Goal: Navigation & Orientation: Find specific page/section

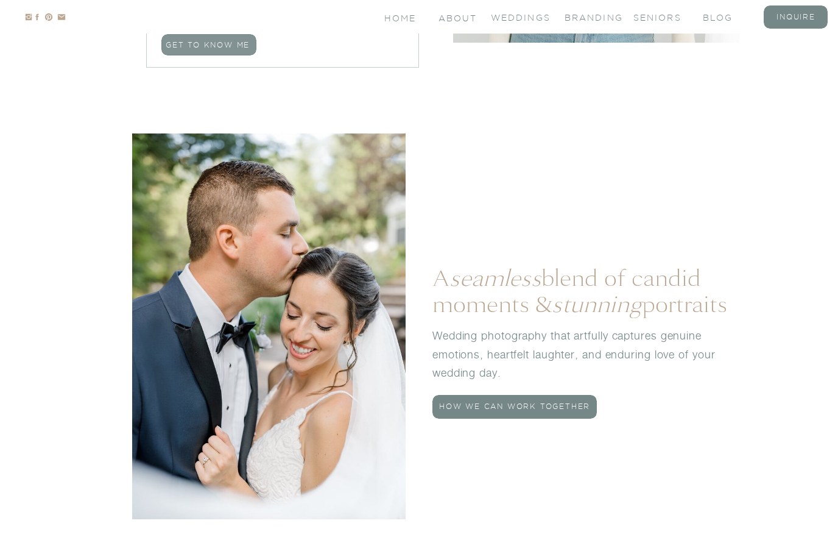
scroll to position [1286, 0]
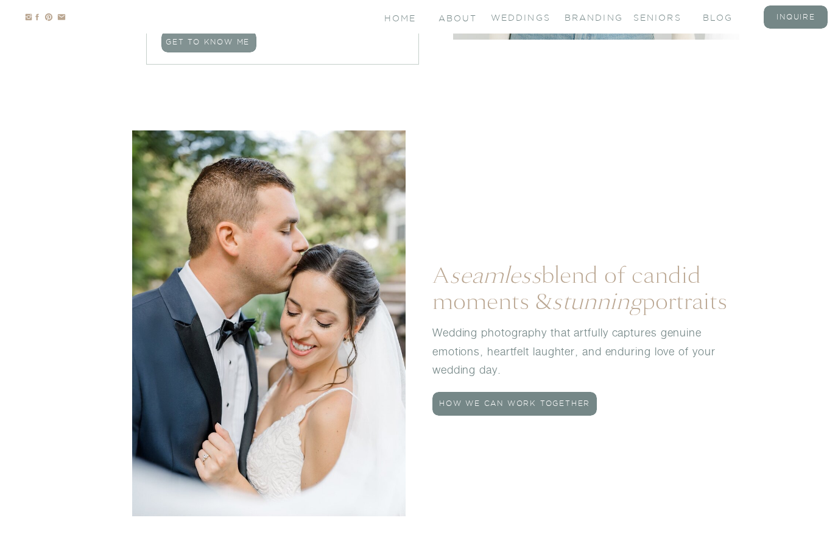
click at [657, 537] on p "AcCEPT" at bounding box center [658, 531] width 35 height 12
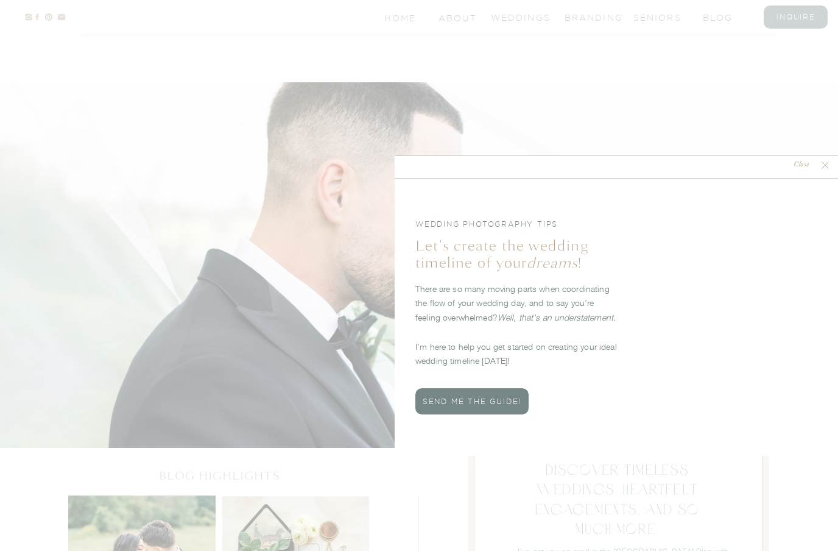
scroll to position [3686, 0]
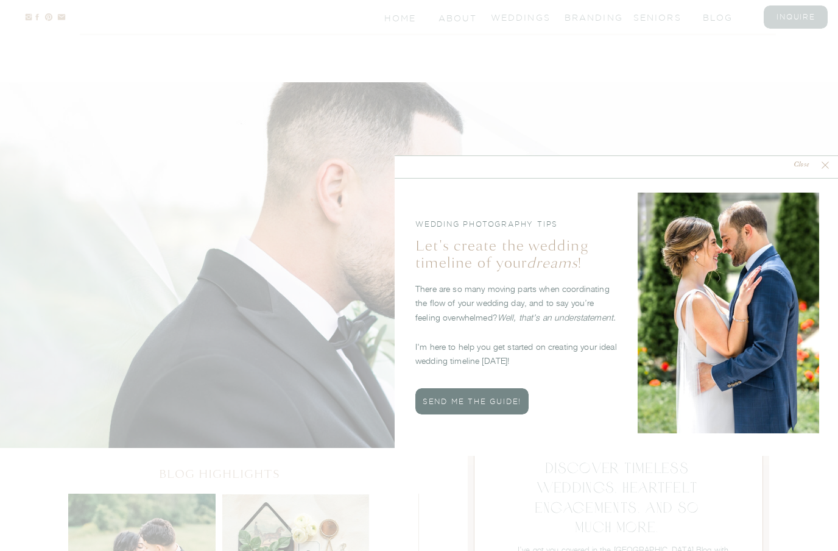
click at [813, 164] on nav "Close" at bounding box center [802, 166] width 36 height 12
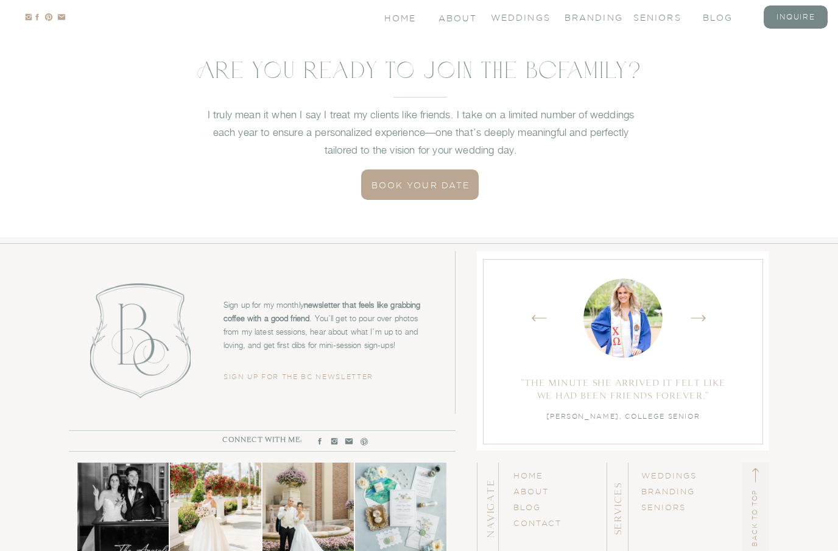
scroll to position [4596, 0]
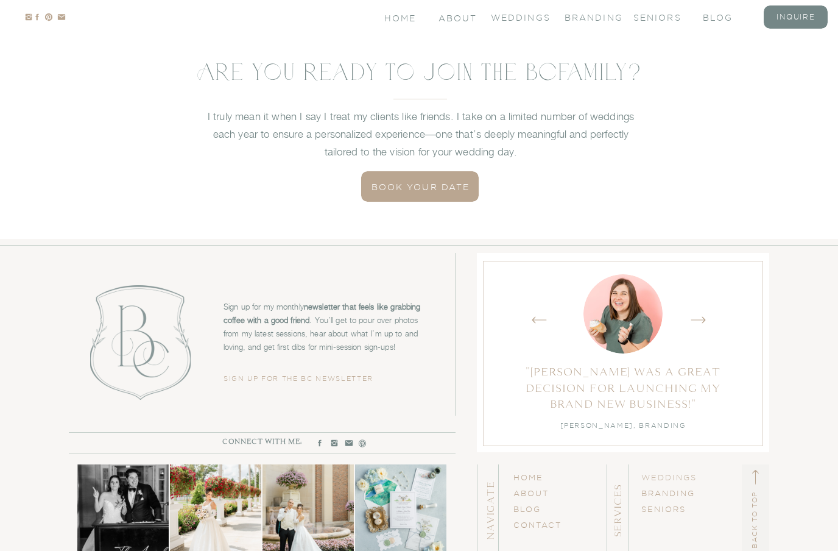
click at [694, 480] on link "WEDDINGs" at bounding box center [669, 477] width 55 height 9
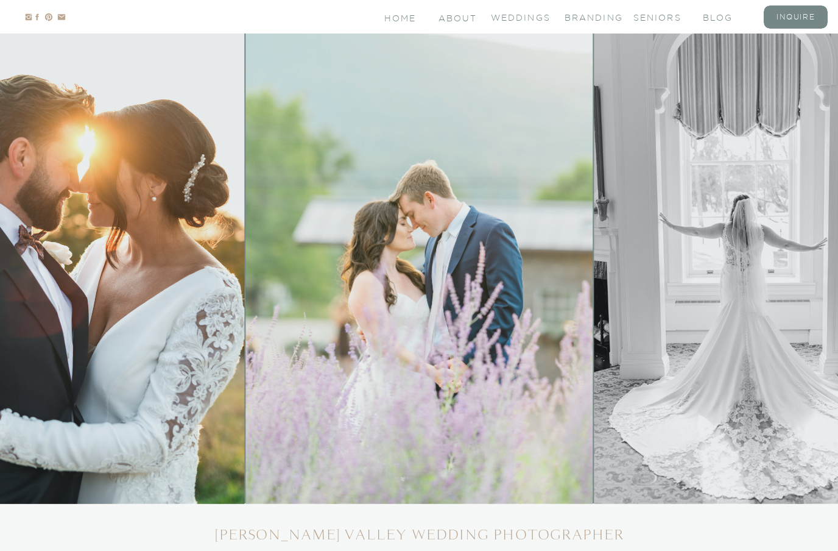
scroll to position [48, 0]
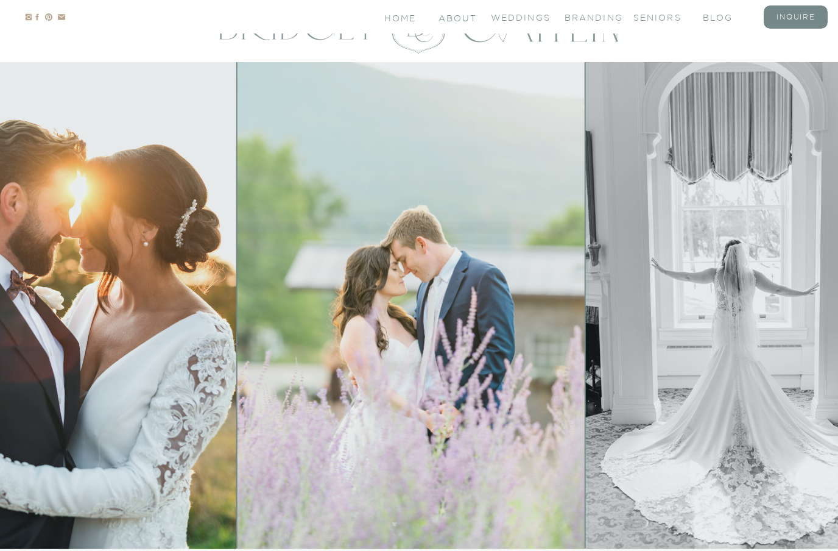
click at [76, 422] on img at bounding box center [48, 305] width 376 height 487
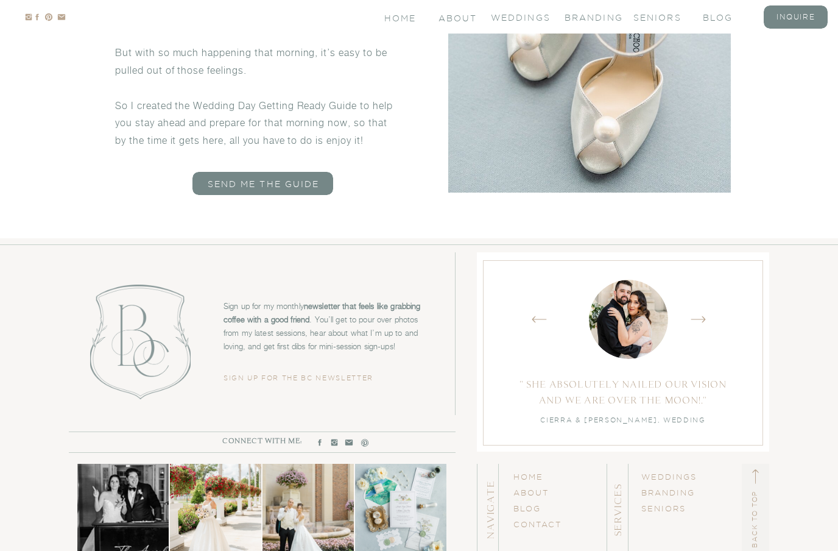
scroll to position [6992, 0]
click at [682, 494] on link "BRANDING" at bounding box center [669, 493] width 54 height 9
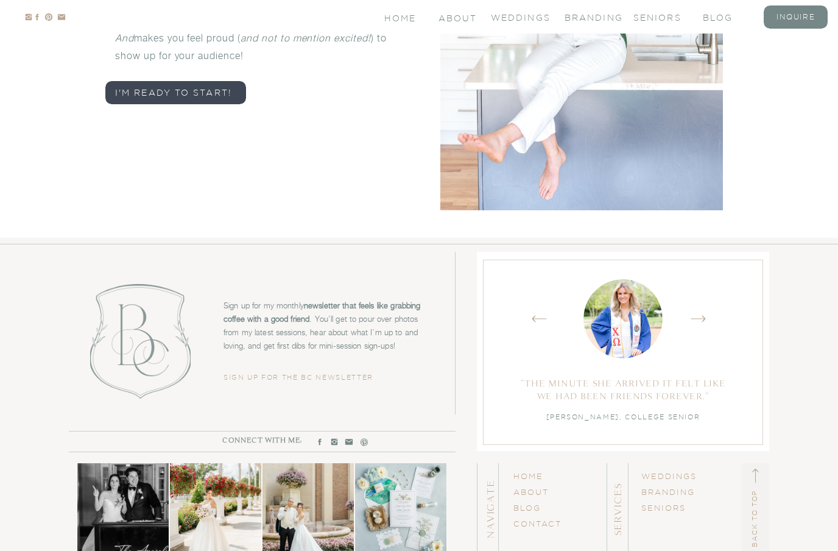
scroll to position [5880, 0]
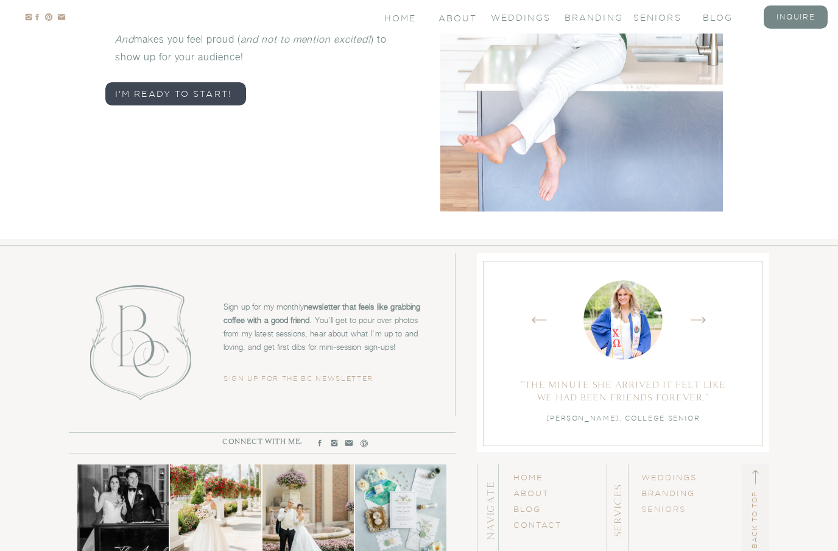
click at [673, 508] on link "SENIORS" at bounding box center [664, 508] width 44 height 9
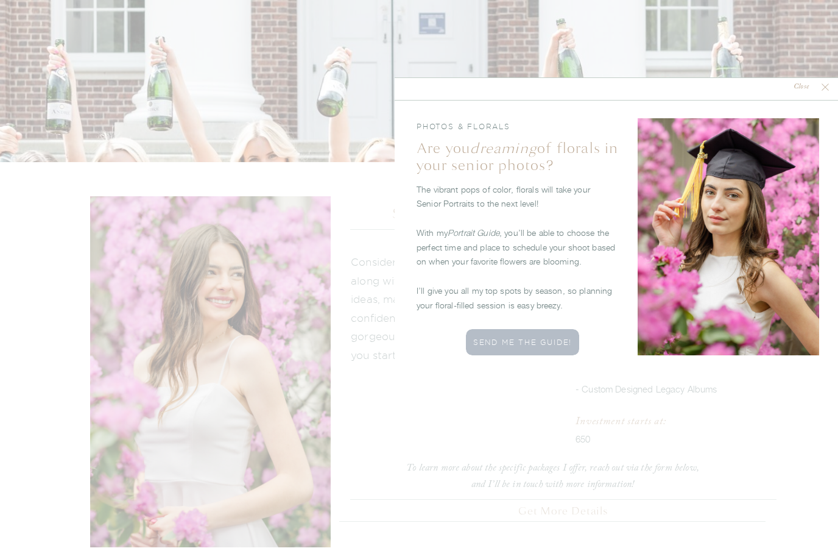
scroll to position [1881, 0]
click at [808, 86] on nav "Close" at bounding box center [802, 88] width 36 height 12
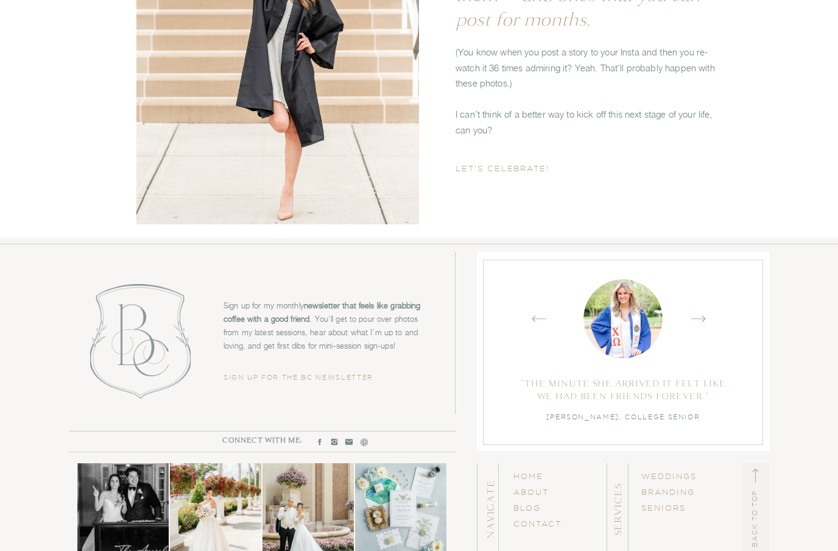
scroll to position [4741, 0]
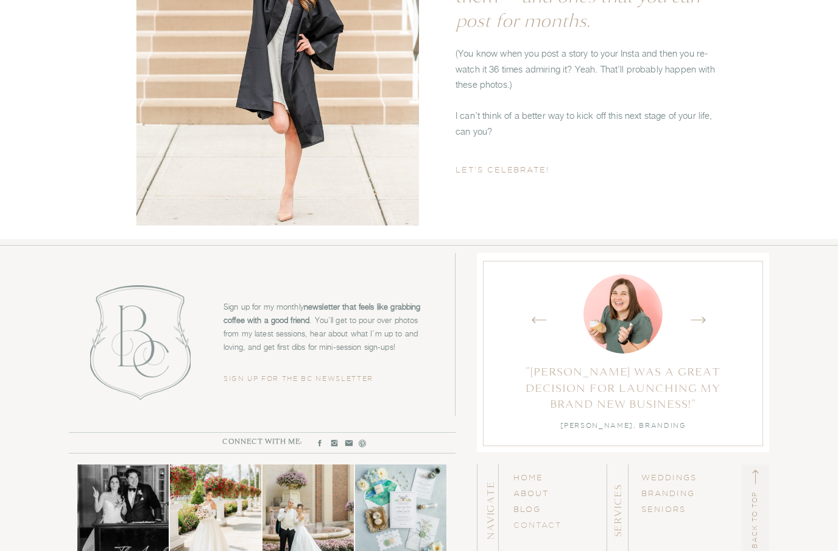
click at [528, 524] on link "CONTACT" at bounding box center [538, 524] width 48 height 9
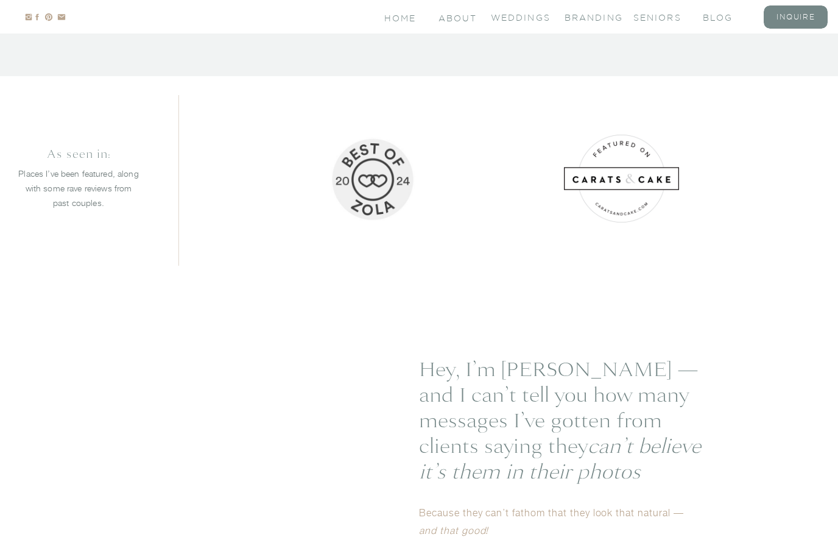
scroll to position [1846, 0]
